Goal: Information Seeking & Learning: Learn about a topic

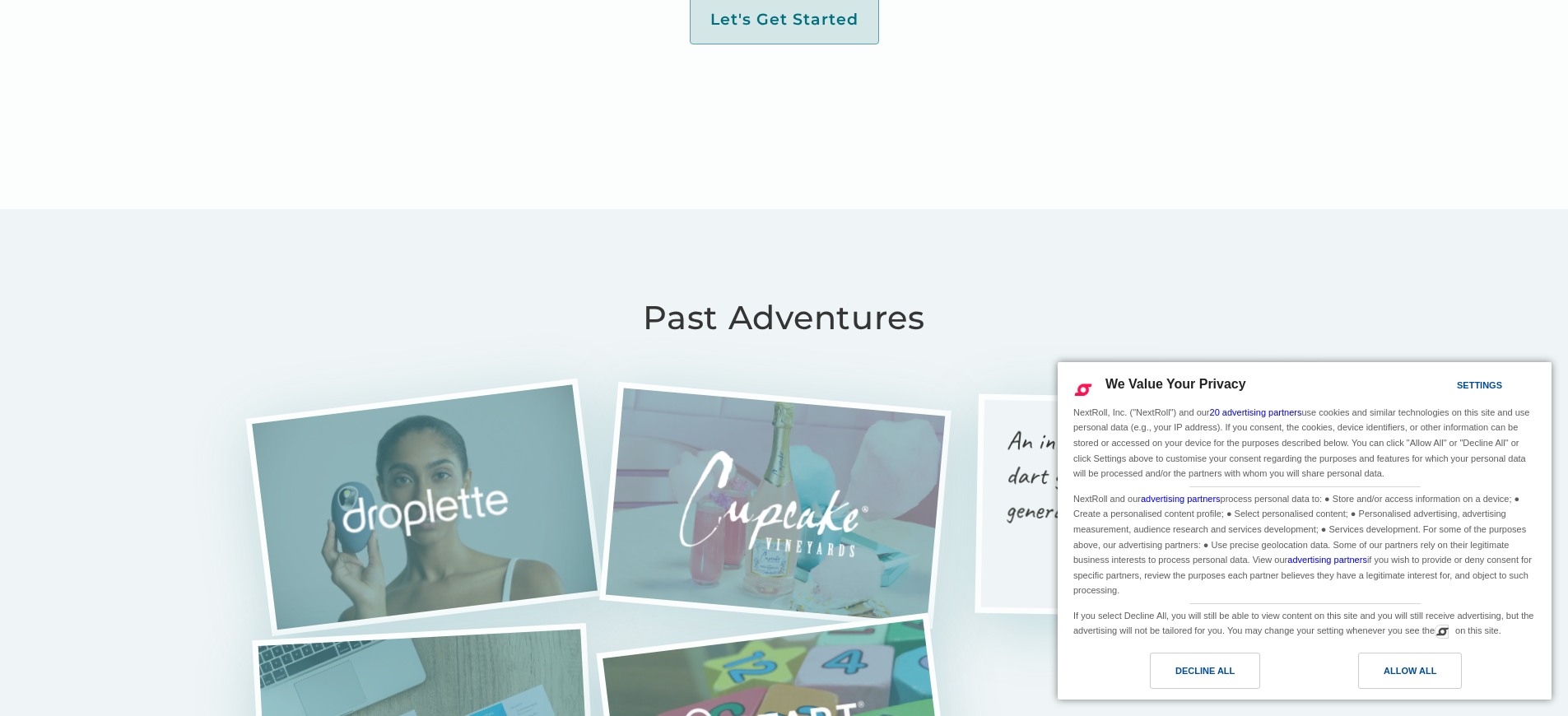
click at [418, 453] on img at bounding box center [424, 506] width 196 height 107
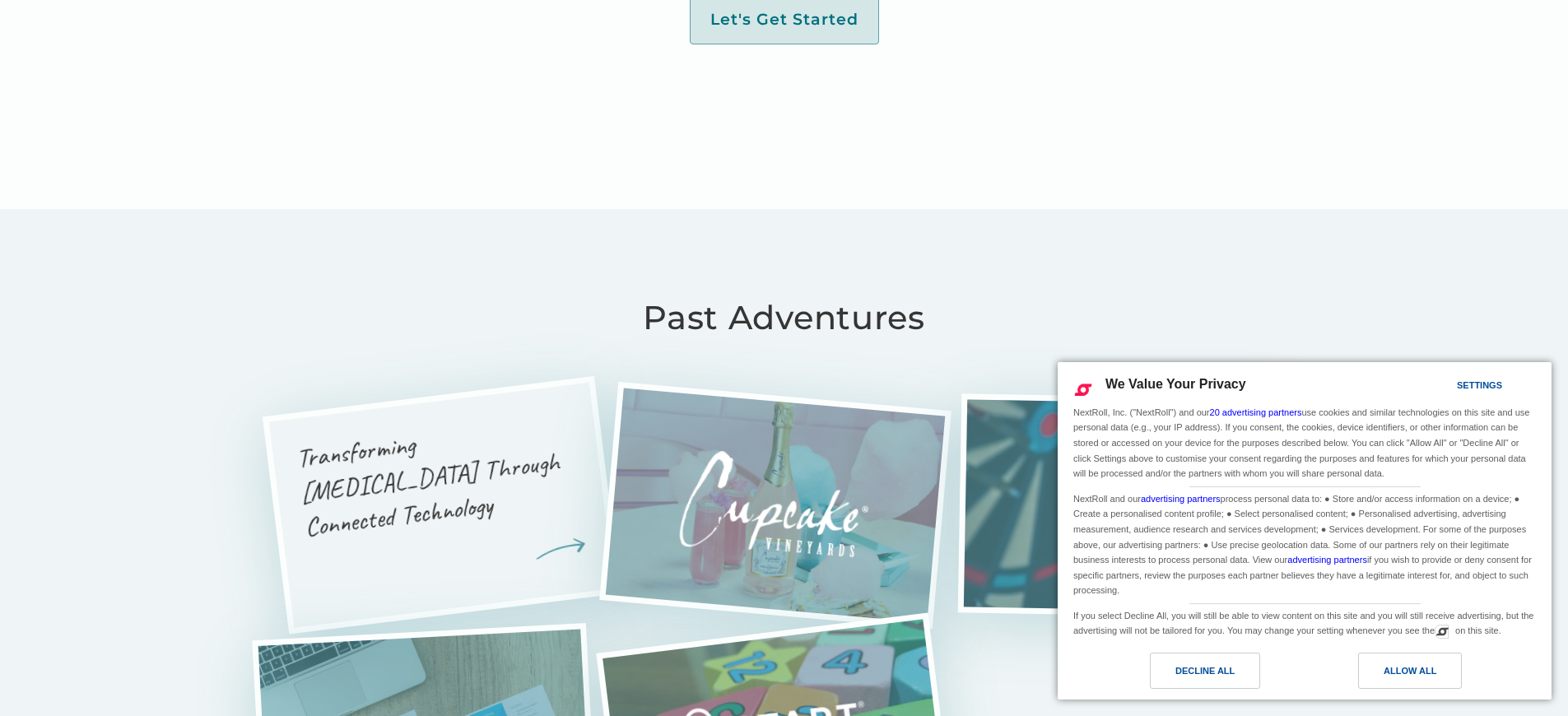
click at [436, 408] on h3 "Transforming [MEDICAL_DATA] Through Connected Technology" at bounding box center [437, 476] width 287 height 136
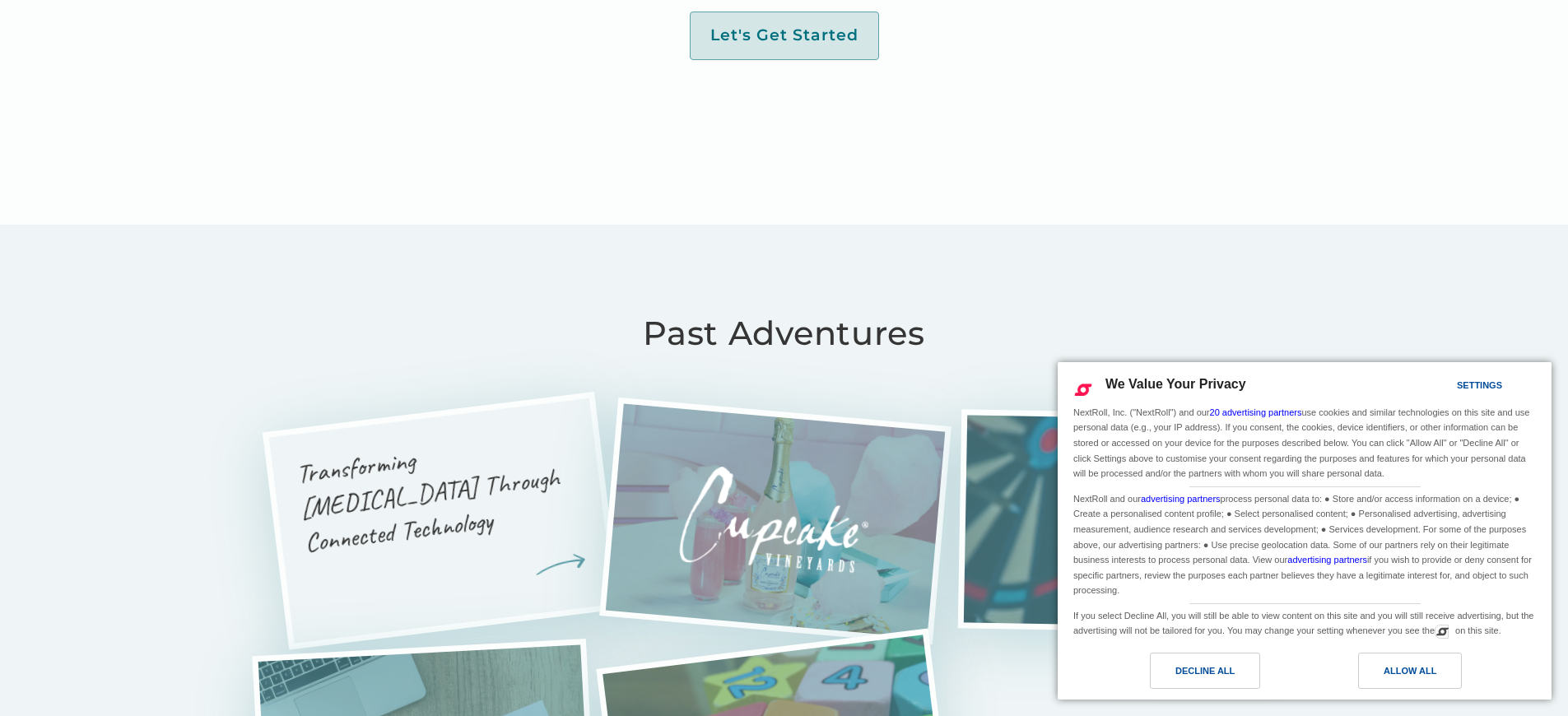
click at [436, 424] on h3 "Transforming Skin Care Through Connected Technology" at bounding box center [437, 492] width 287 height 136
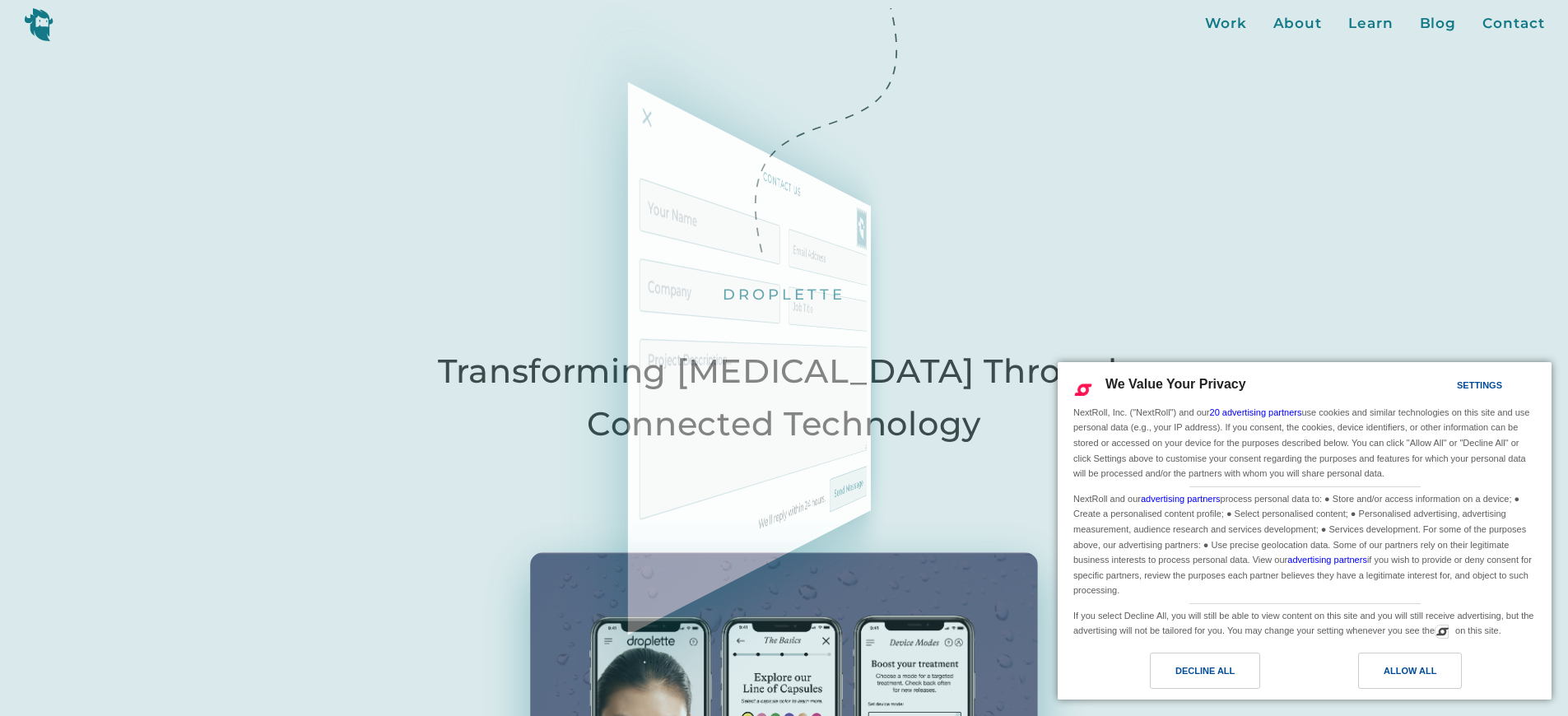
scroll to position [4316, 0]
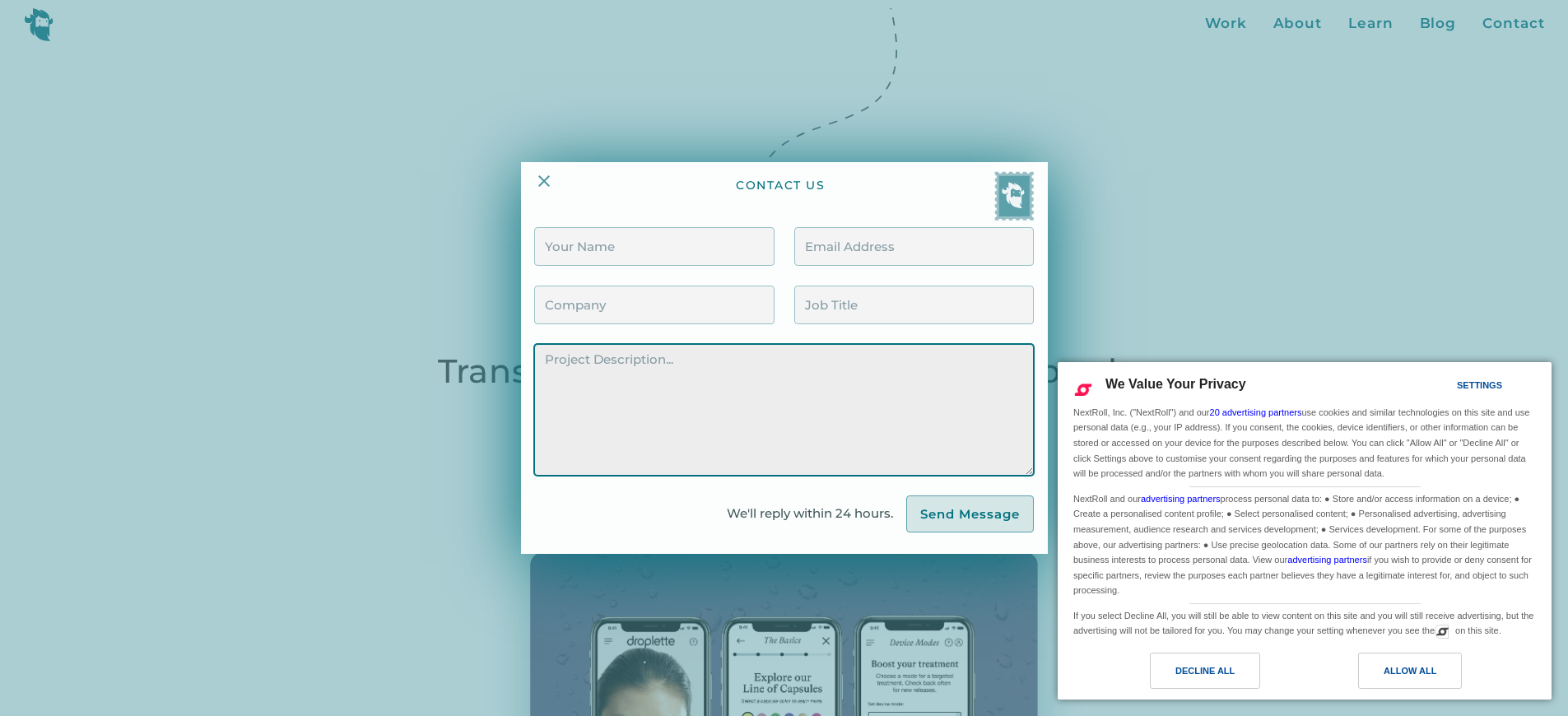
click at [784, 358] on textarea "Contact Form" at bounding box center [783, 410] width 498 height 132
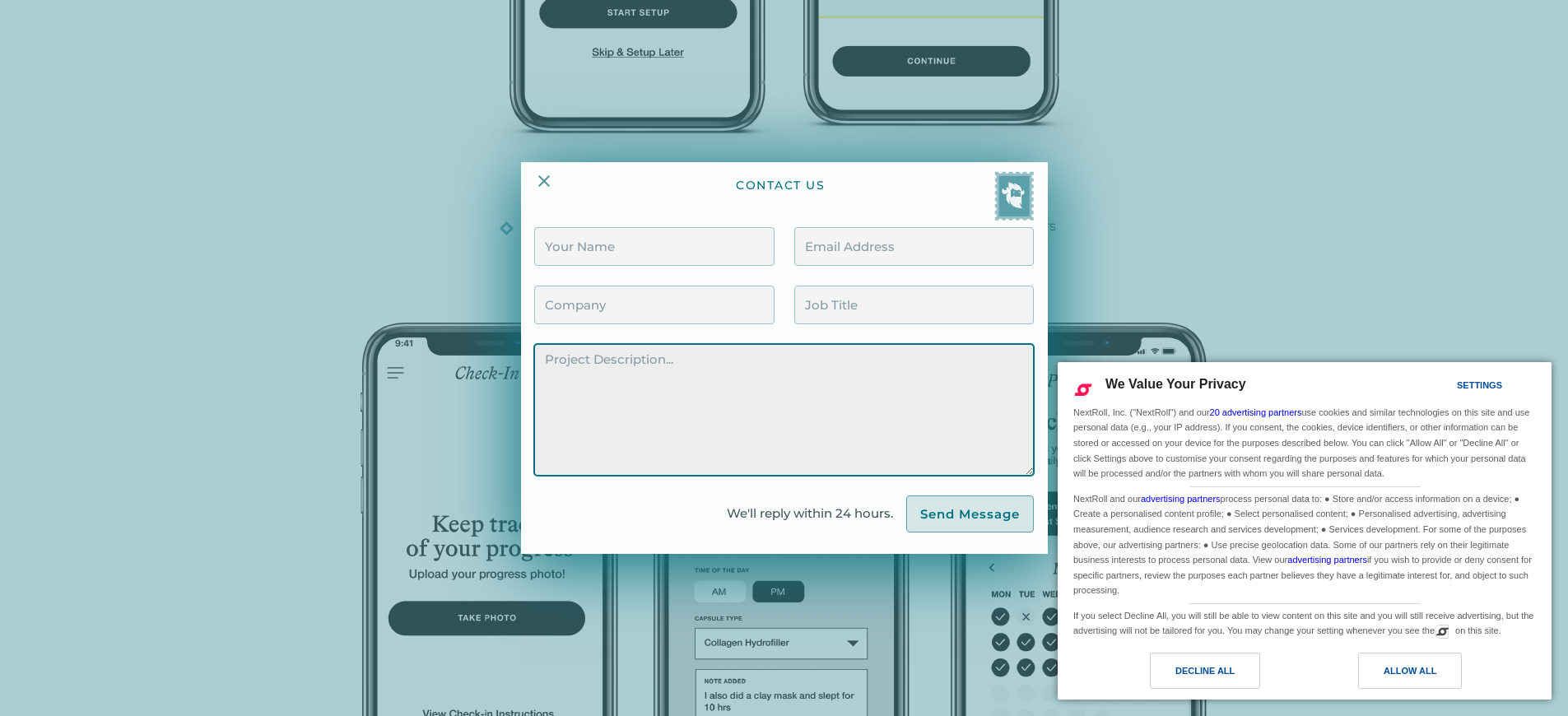
scroll to position [4316, 0]
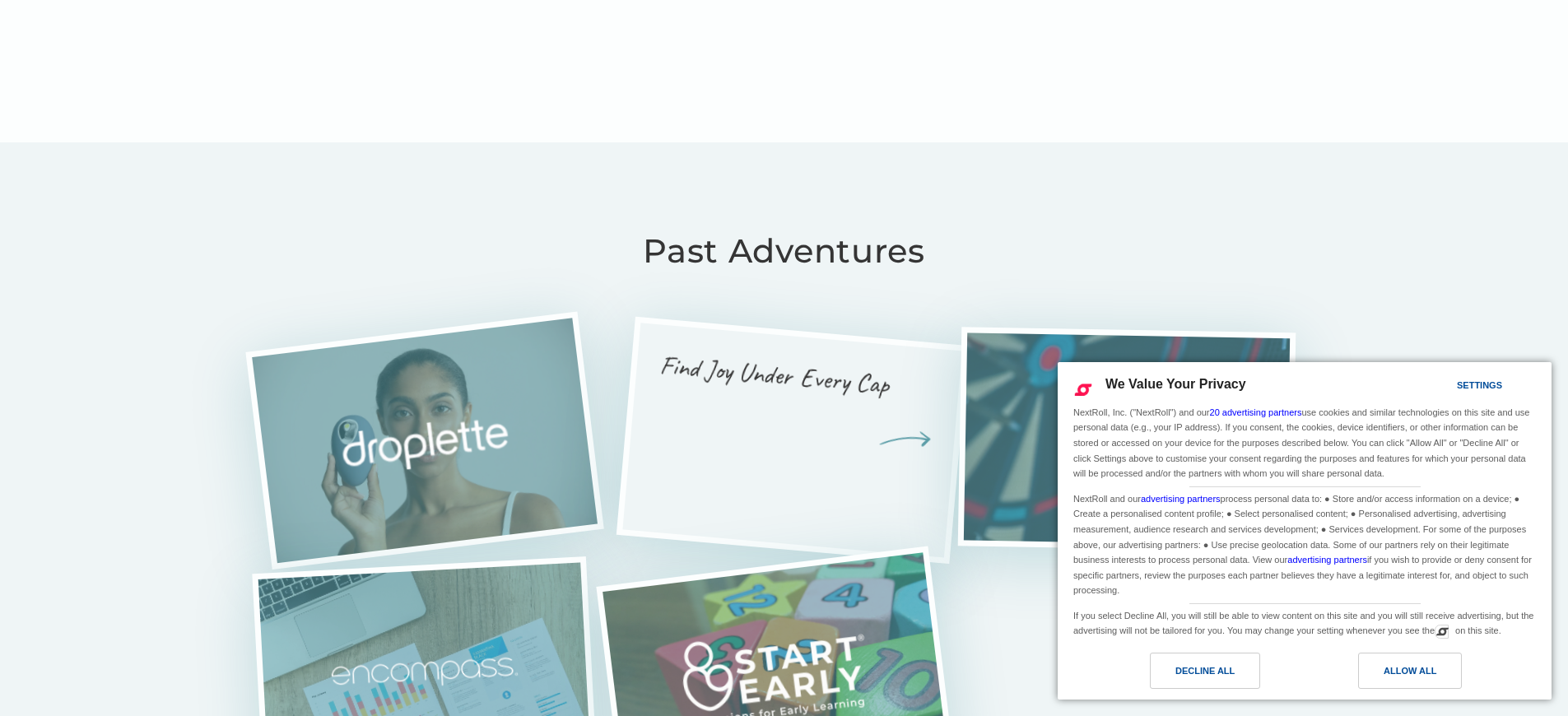
scroll to position [3653, 0]
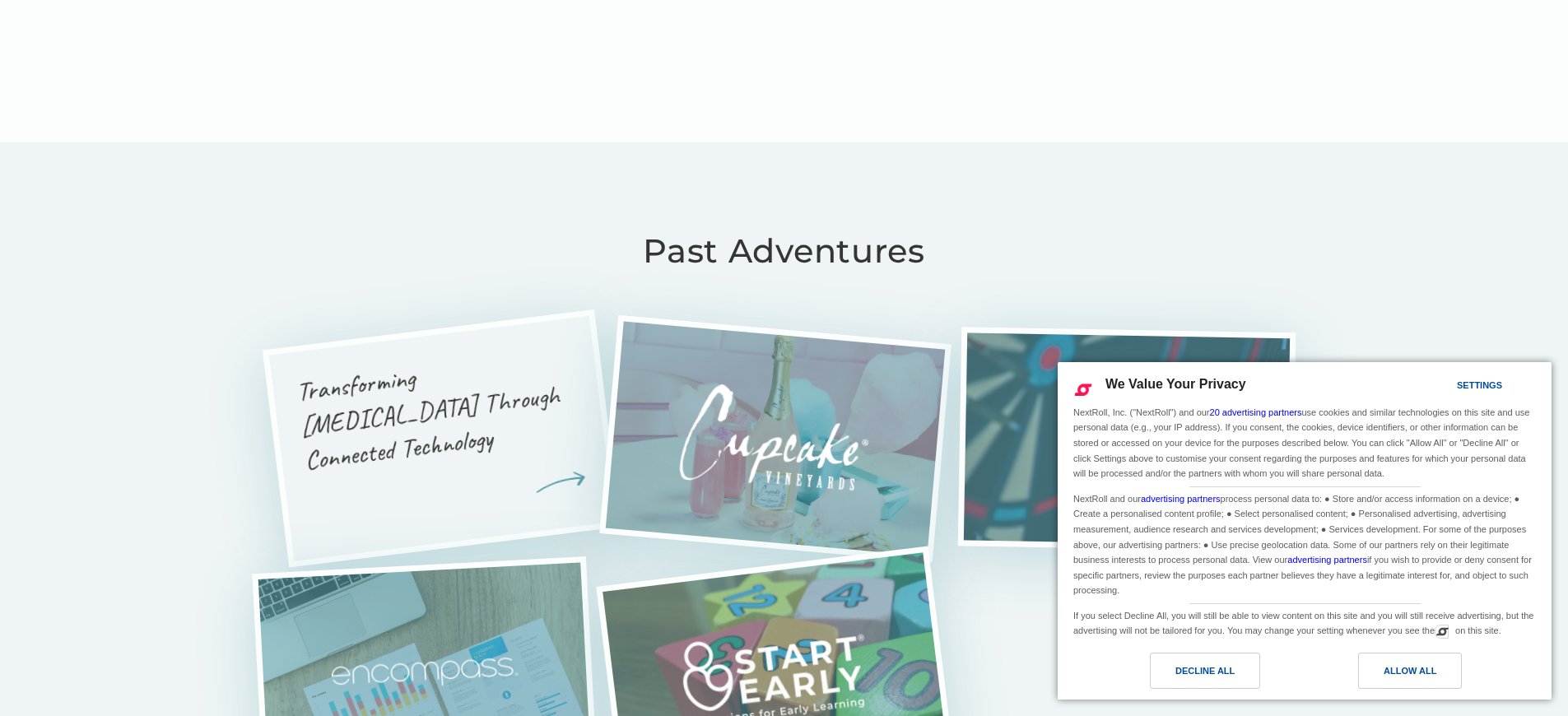
click at [436, 342] on h3 "Transforming [MEDICAL_DATA] Through Connected Technology" at bounding box center [437, 410] width 287 height 136
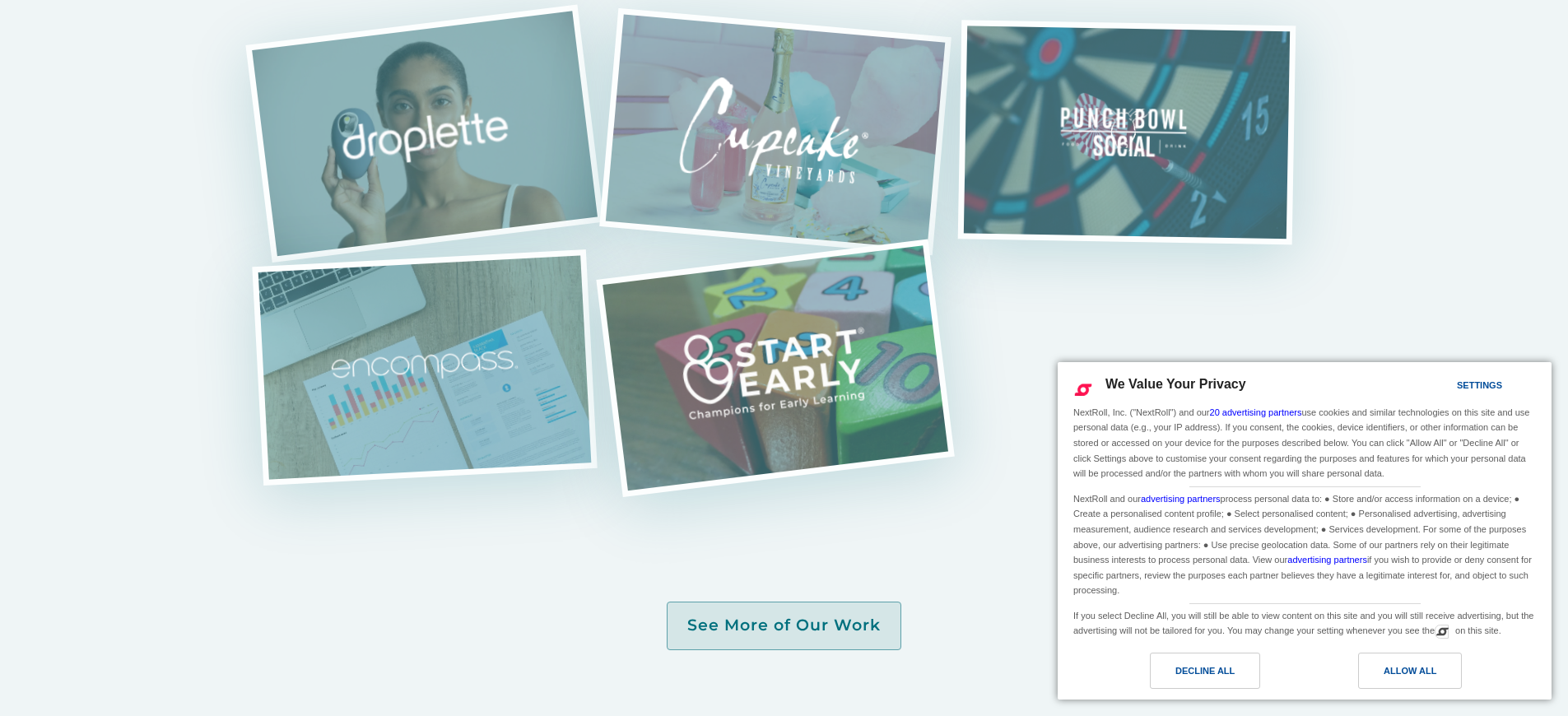
scroll to position [3039, 0]
